Goal: Information Seeking & Learning: Learn about a topic

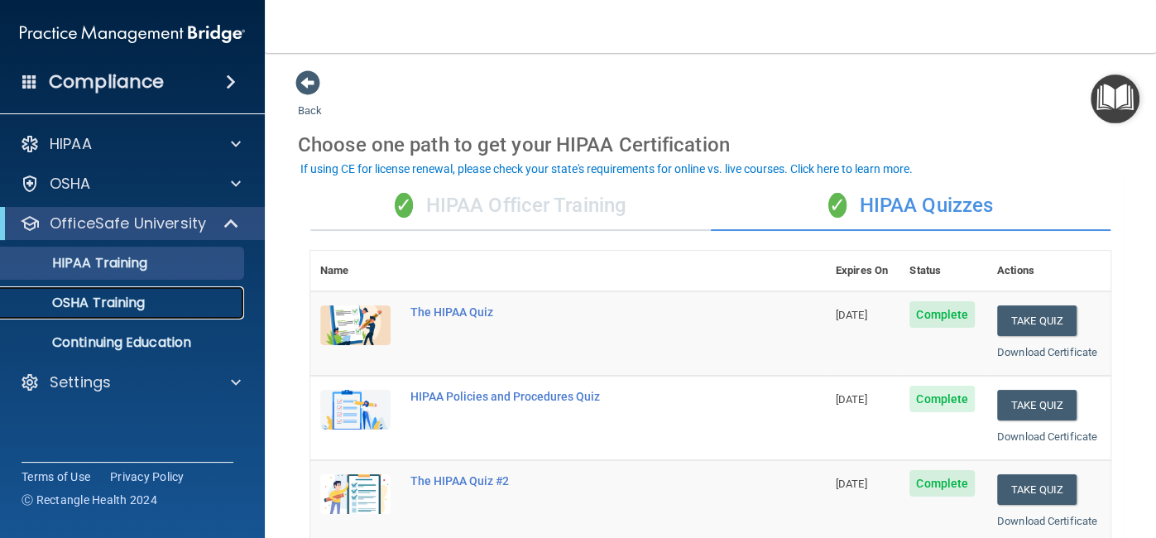
click at [92, 310] on p "OSHA Training" at bounding box center [78, 303] width 134 height 17
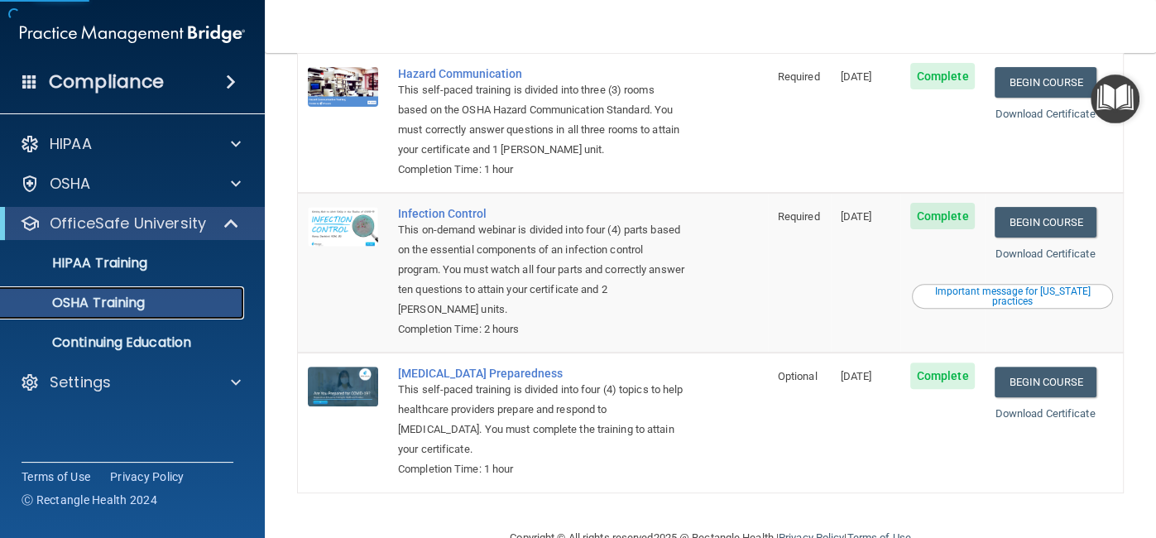
scroll to position [313, 0]
click at [1020, 286] on div "Important message for [US_STATE] practices" at bounding box center [1013, 296] width 196 height 20
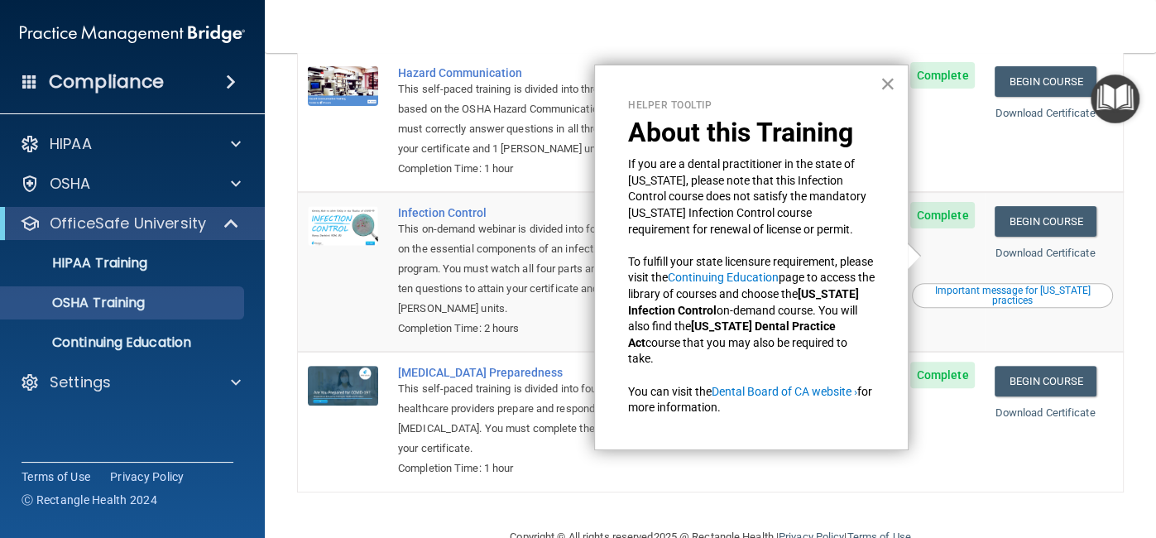
click at [889, 82] on button "×" at bounding box center [888, 83] width 16 height 26
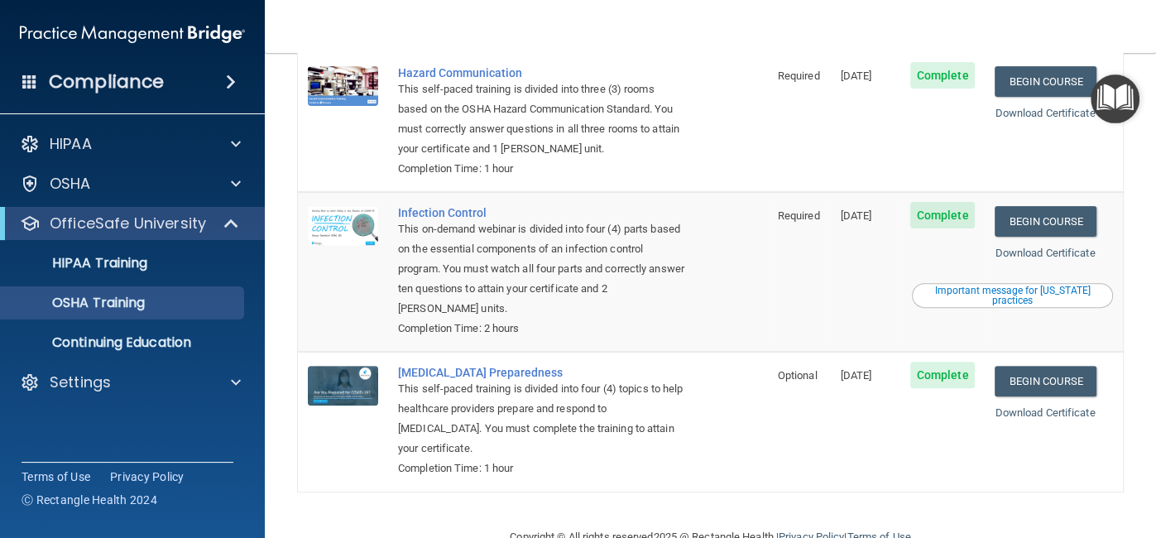
click at [804, 369] on span "Optional" at bounding box center [798, 375] width 40 height 12
click at [1010, 406] on link "Download Certificate" at bounding box center [1045, 412] width 100 height 12
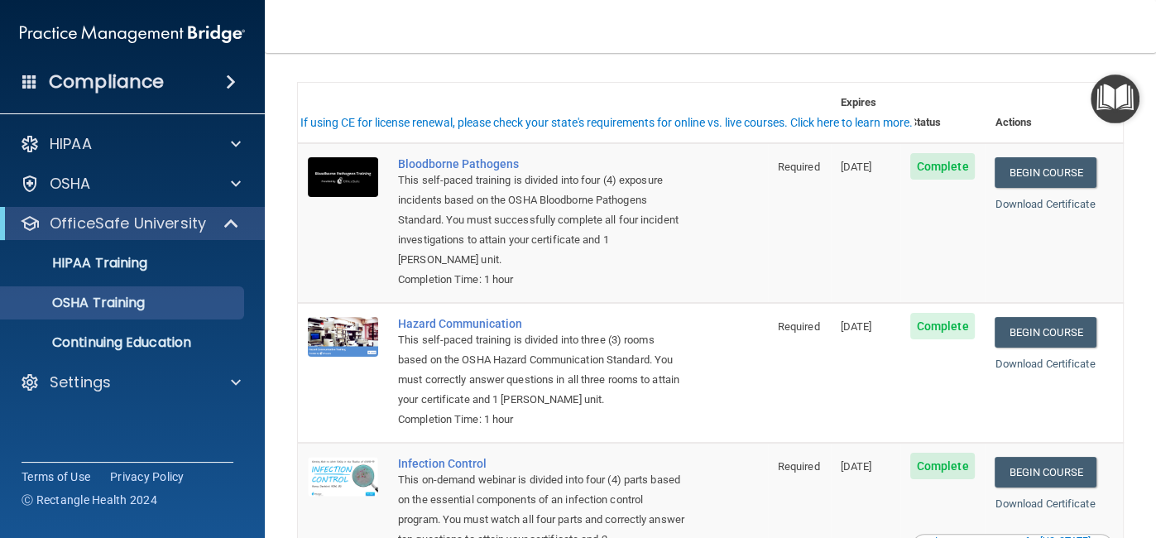
scroll to position [0, 0]
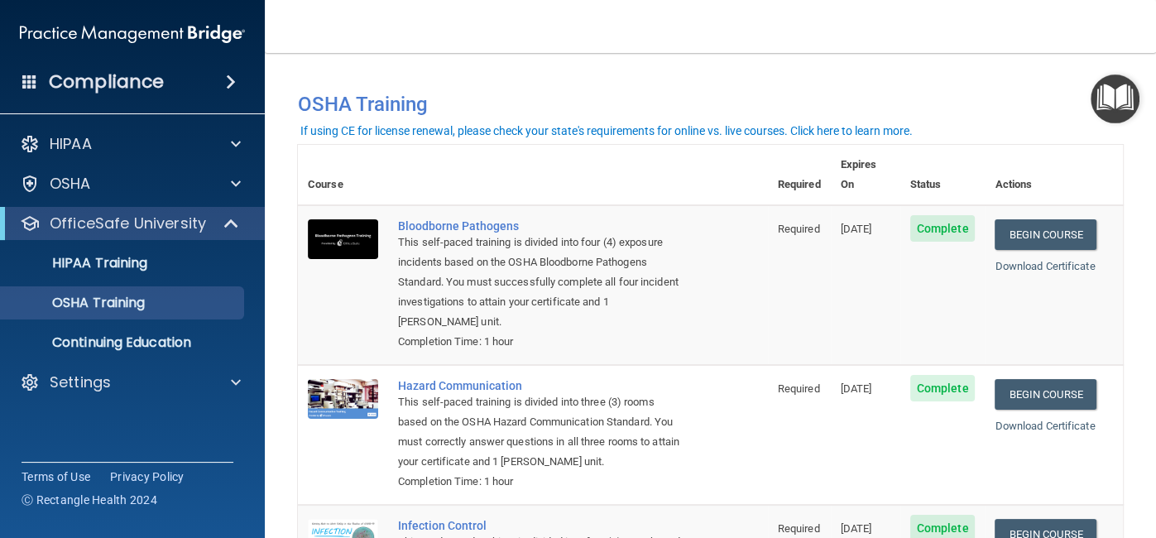
click at [1013, 168] on th "Actions" at bounding box center [1054, 175] width 138 height 60
drag, startPoint x: 934, startPoint y: 170, endPoint x: 882, endPoint y: 170, distance: 51.3
click at [933, 170] on th "Status" at bounding box center [942, 175] width 85 height 60
click at [876, 170] on th "Expires On" at bounding box center [866, 175] width 70 height 60
click at [801, 170] on th "Required" at bounding box center [799, 175] width 63 height 60
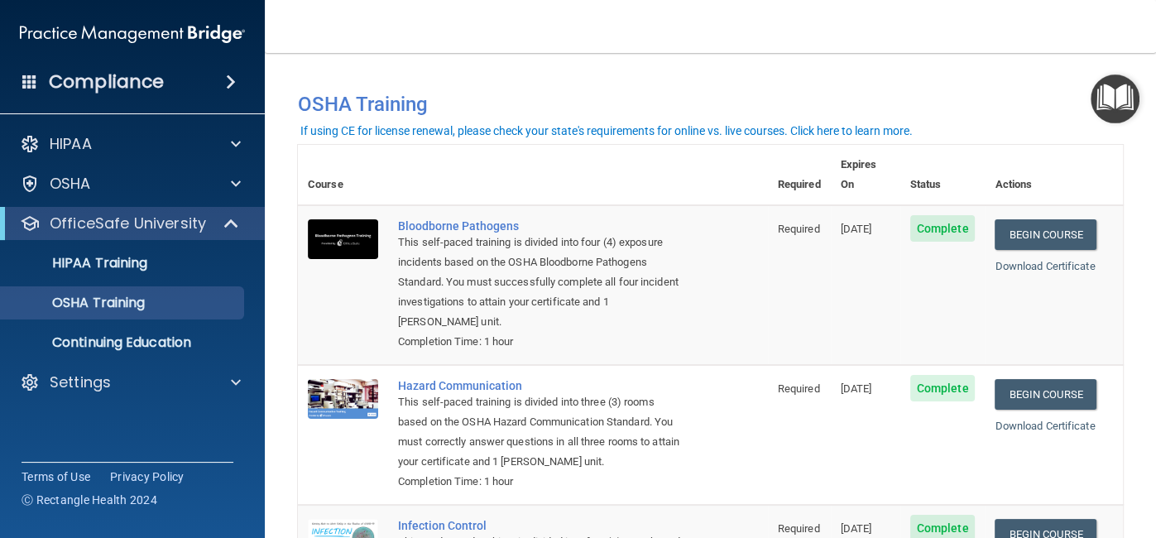
click at [731, 128] on div "If using CE for license renewal, please check your state's requirements for onl…" at bounding box center [606, 131] width 612 height 12
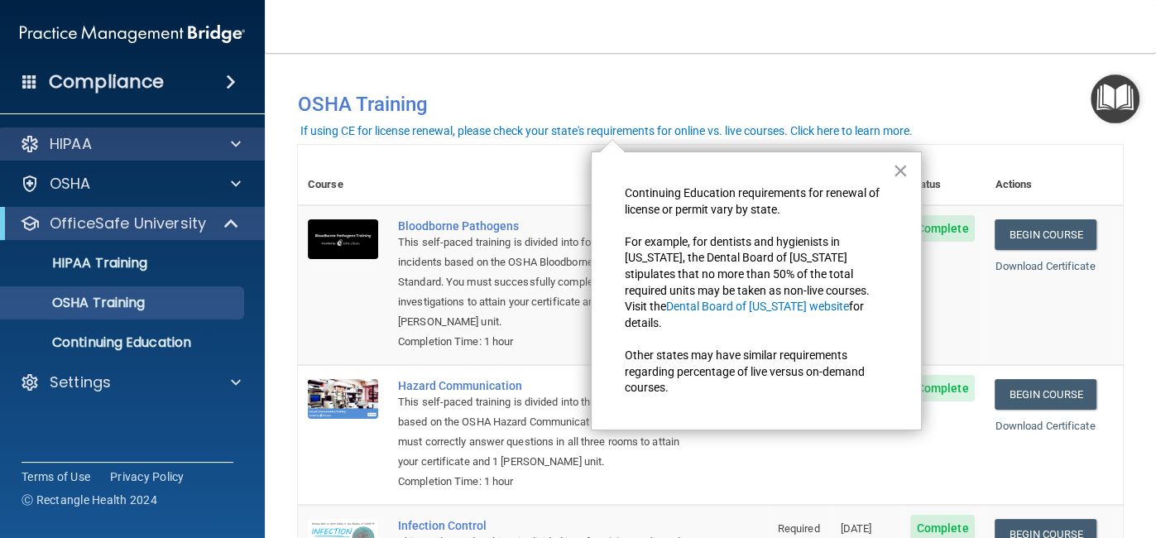
click at [119, 155] on div "HIPAA" at bounding box center [133, 143] width 266 height 33
click at [245, 153] on div at bounding box center [233, 144] width 41 height 20
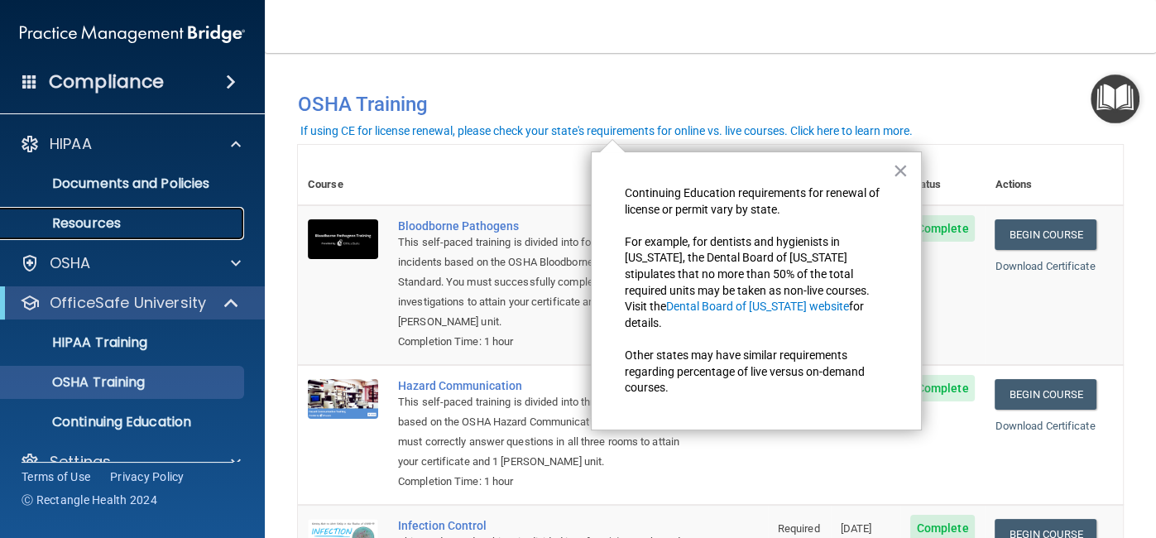
click at [99, 233] on link "Resources" at bounding box center [113, 223] width 261 height 33
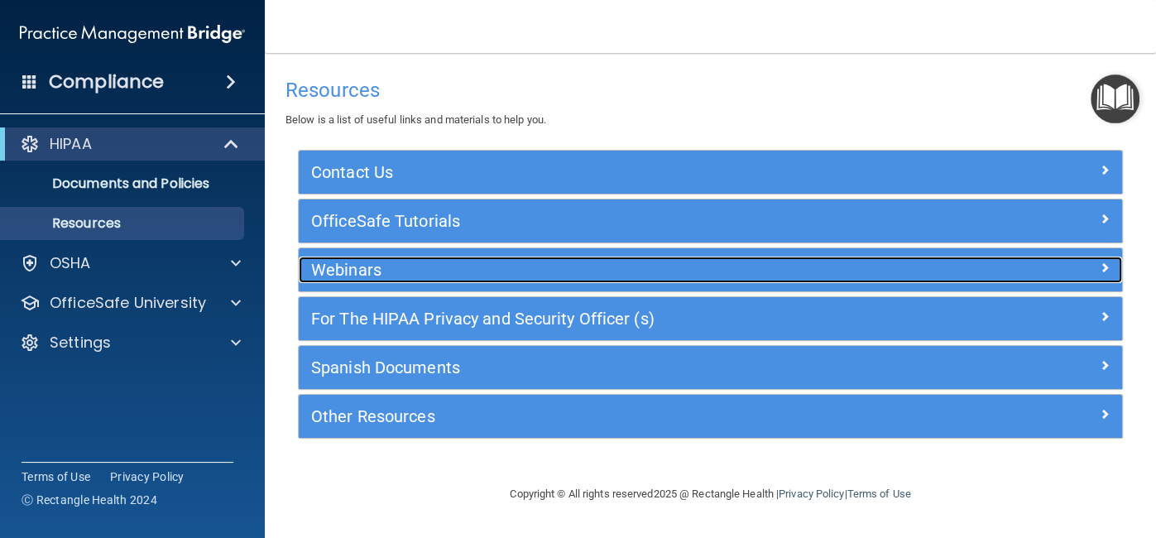
click at [358, 272] on h5 "Webinars" at bounding box center [607, 270] width 593 height 18
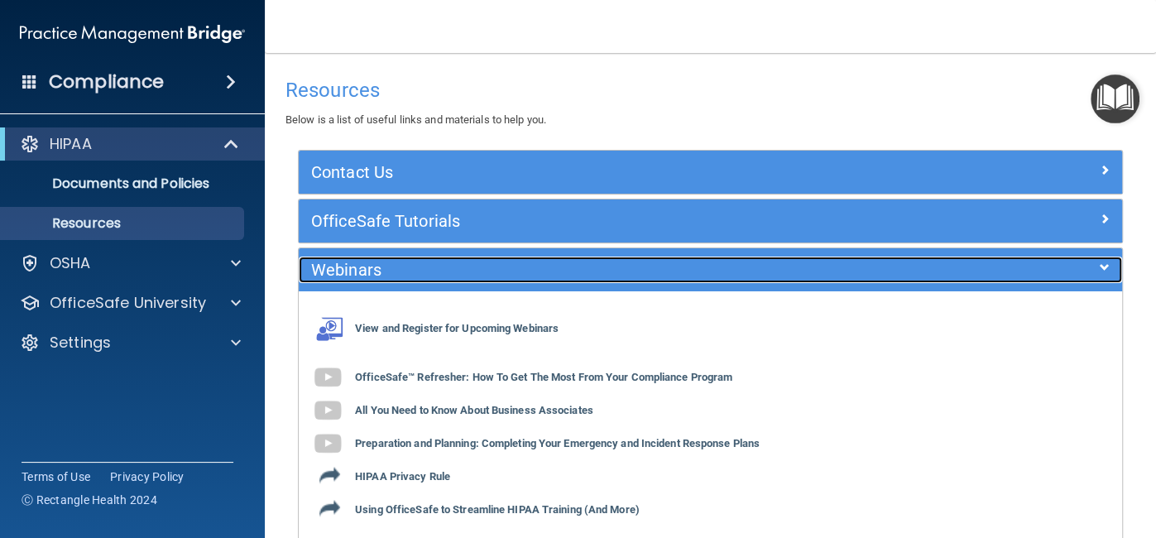
scroll to position [92, 0]
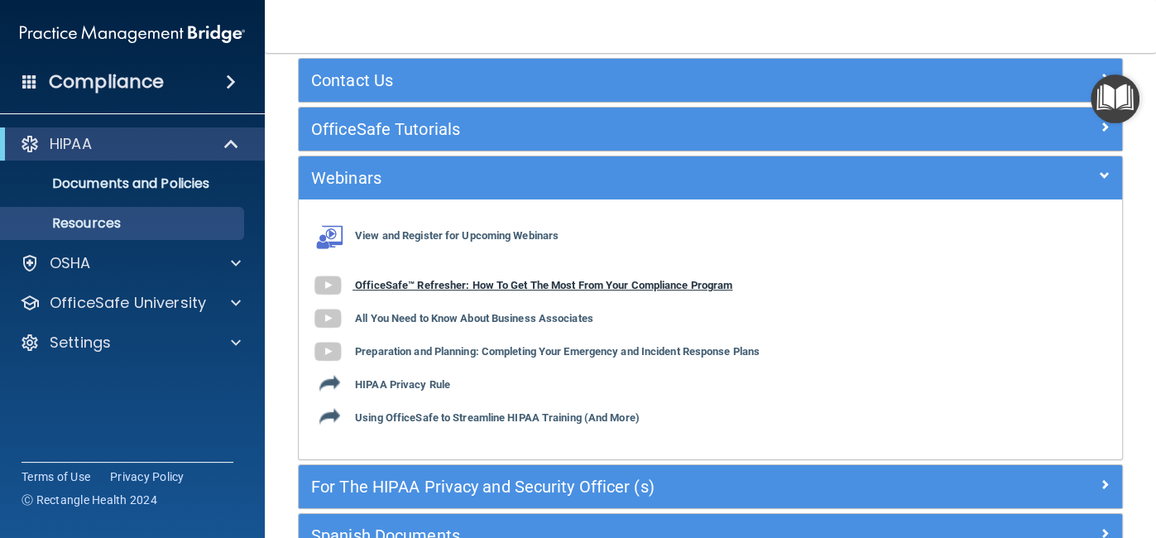
click at [371, 282] on b "OfficeSafe™ Refresher: How To Get The Most From Your Compliance Program" at bounding box center [543, 285] width 377 height 12
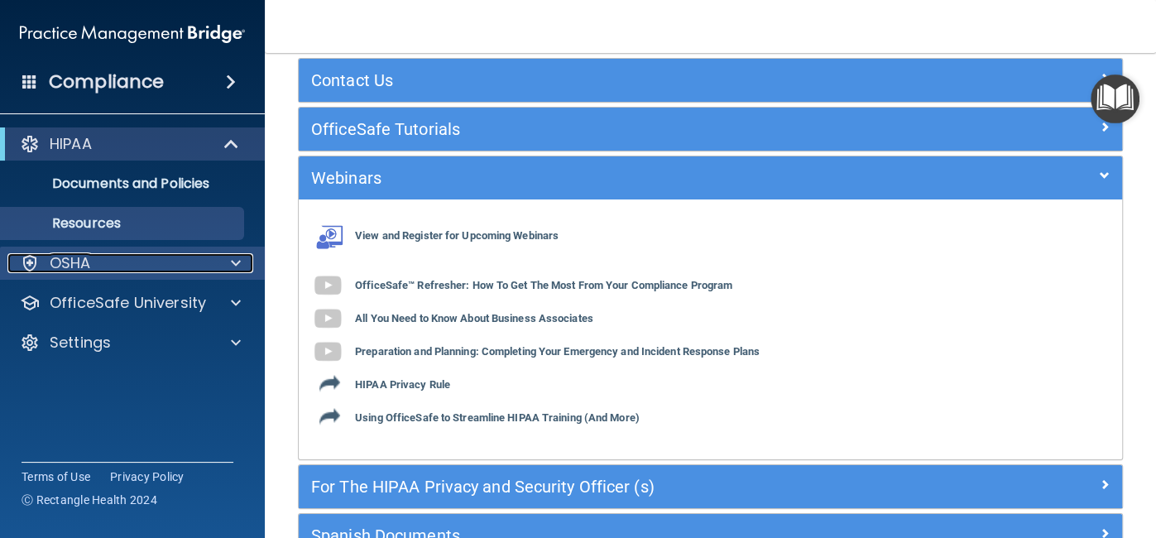
click at [92, 271] on div "OSHA" at bounding box center [109, 263] width 205 height 20
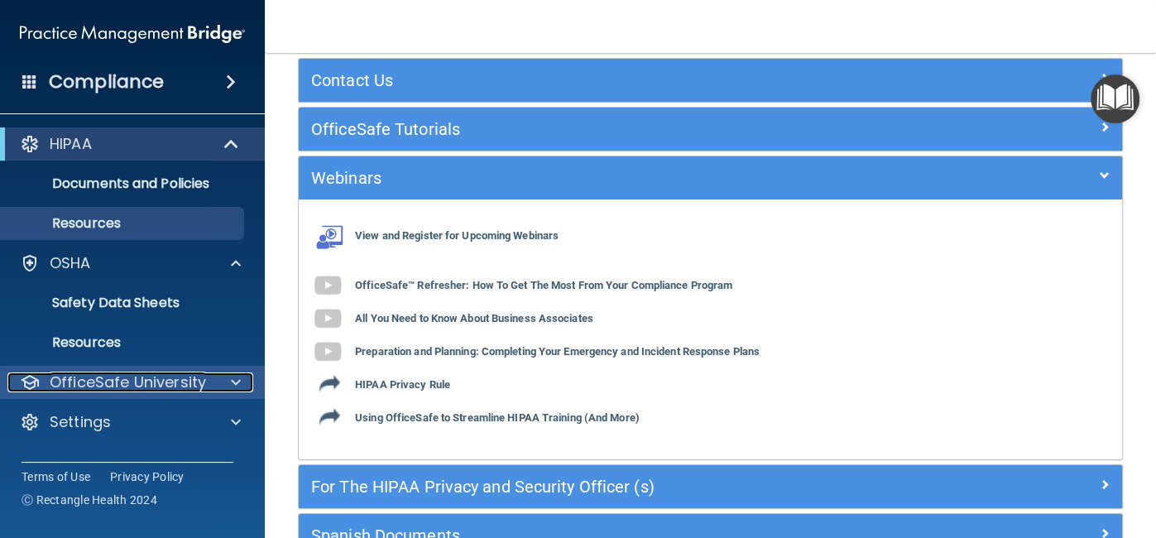
click at [114, 380] on p "OfficeSafe University" at bounding box center [128, 382] width 156 height 20
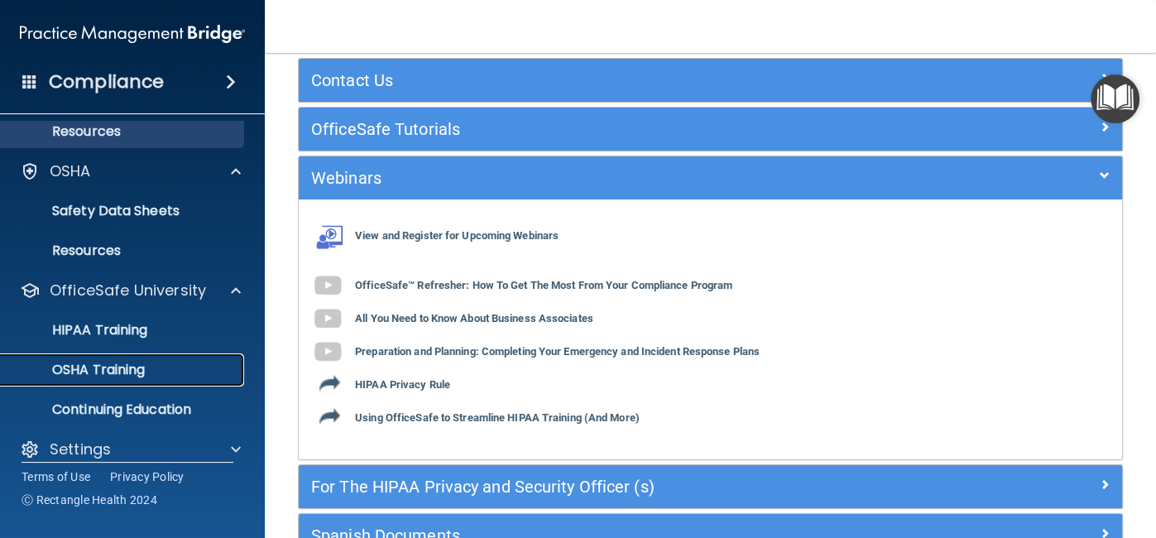
click at [115, 365] on p "OSHA Training" at bounding box center [78, 370] width 134 height 17
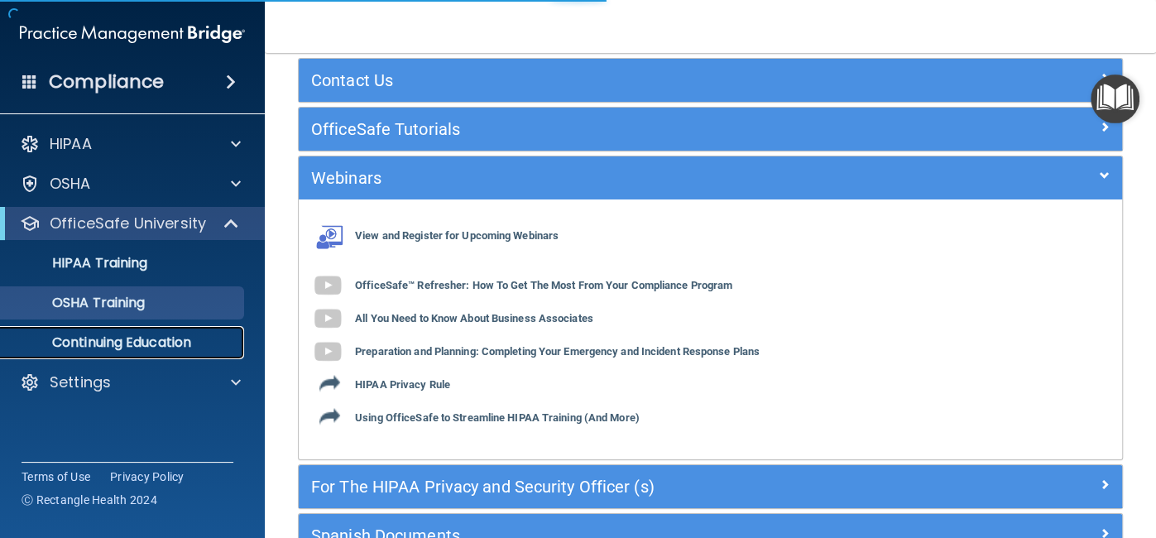
click at [118, 352] on link "Continuing Education" at bounding box center [113, 342] width 261 height 33
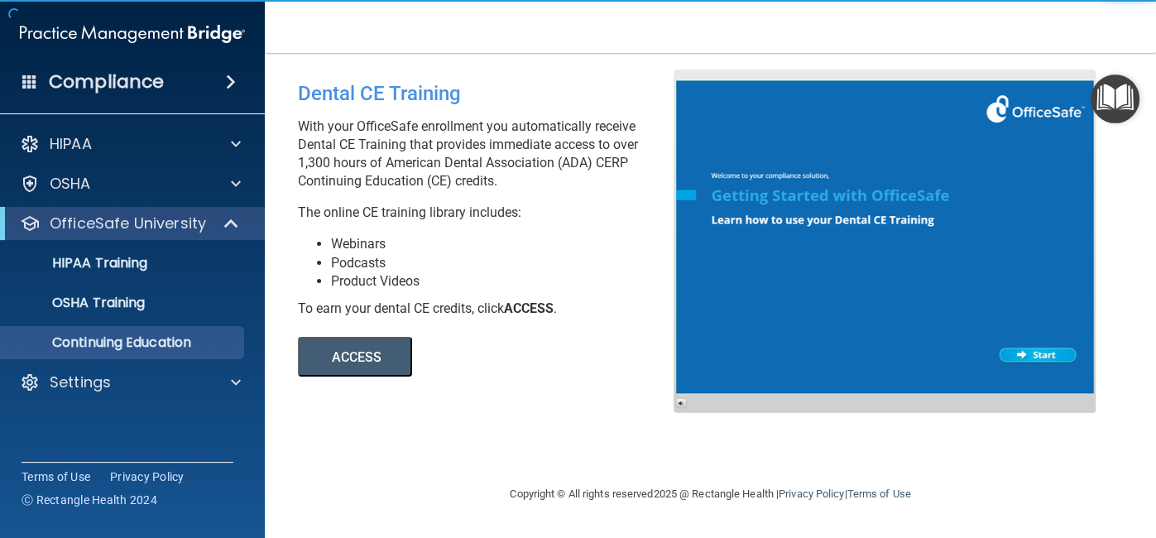
click at [393, 357] on button "ACCESS" at bounding box center [355, 357] width 114 height 40
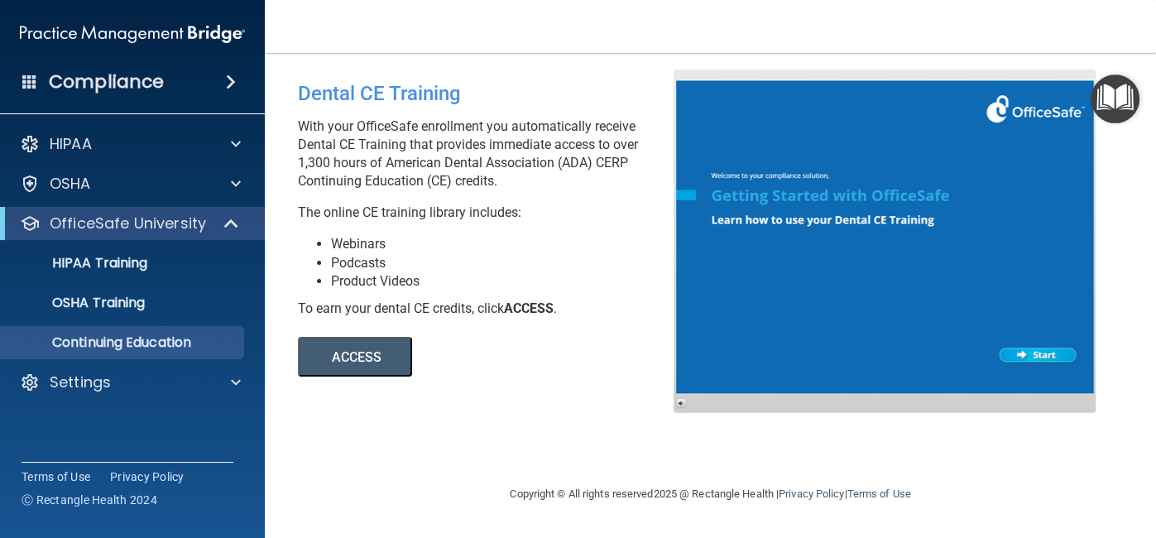
click at [377, 353] on button "ACCESS" at bounding box center [355, 357] width 114 height 40
